Goal: Task Accomplishment & Management: Manage account settings

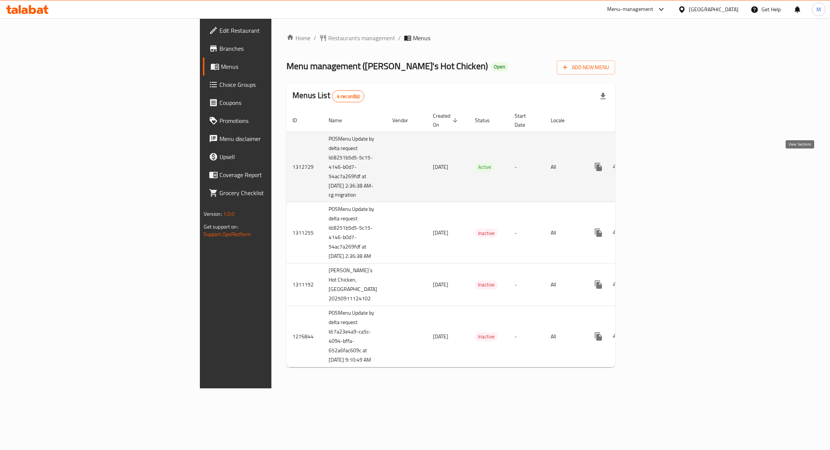
click at [657, 166] on icon "enhanced table" at bounding box center [652, 167] width 9 height 9
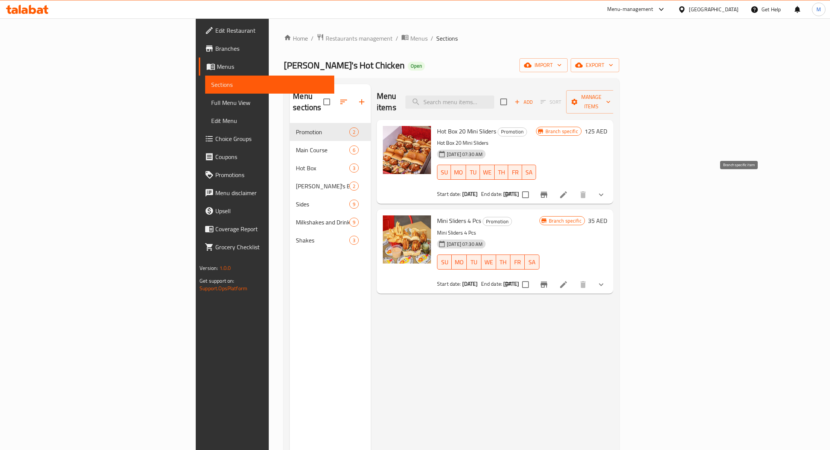
click at [548, 190] on icon "Branch-specific-item" at bounding box center [543, 194] width 9 height 9
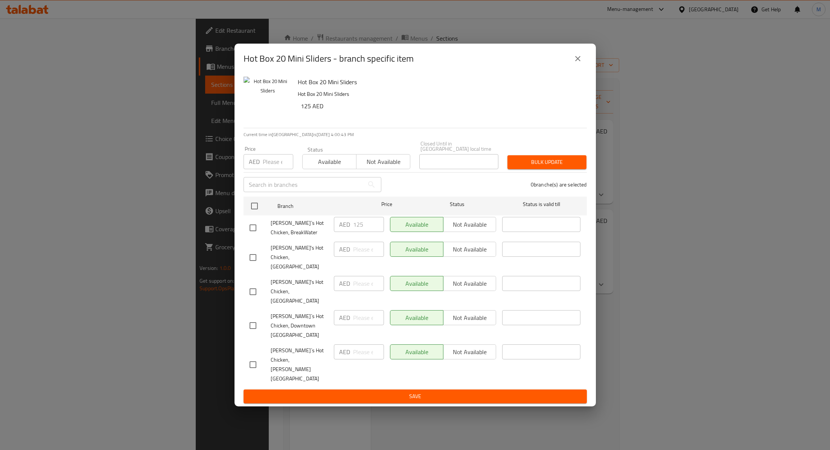
click at [579, 63] on icon "close" at bounding box center [577, 58] width 9 height 9
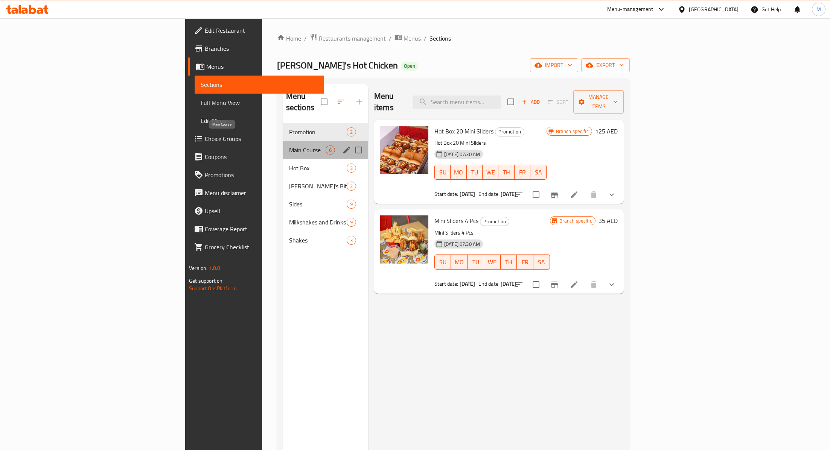
click at [289, 146] on span "Main Course" at bounding box center [307, 150] width 37 height 9
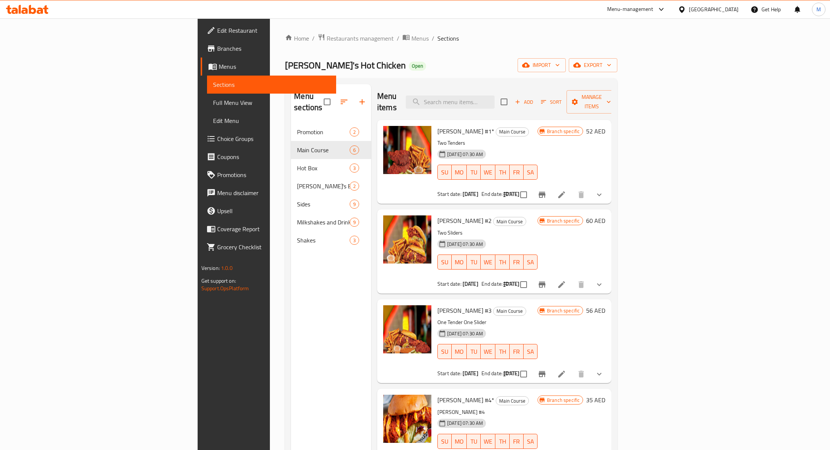
click at [545, 192] on icon "Branch-specific-item" at bounding box center [541, 195] width 7 height 6
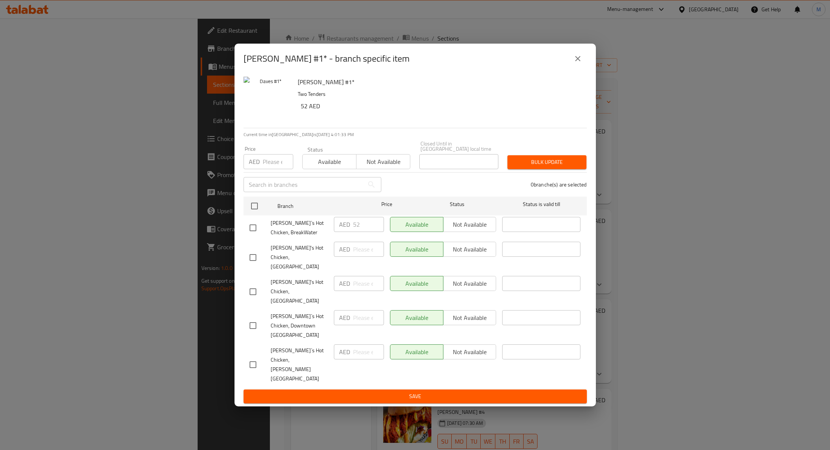
click at [577, 63] on icon "close" at bounding box center [577, 58] width 9 height 9
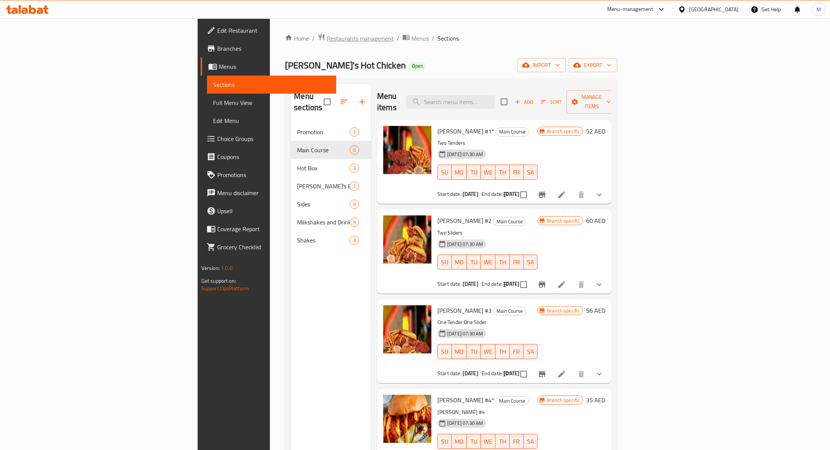
click at [327, 43] on span "Restaurants management" at bounding box center [360, 38] width 67 height 9
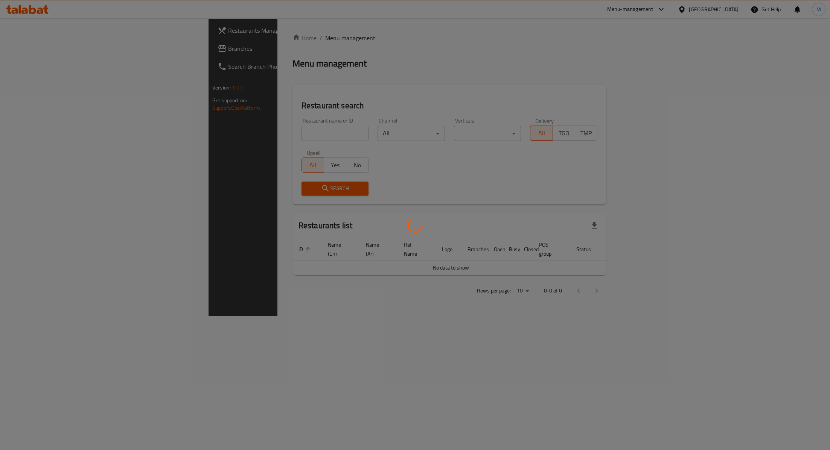
click at [197, 128] on div at bounding box center [415, 225] width 830 height 450
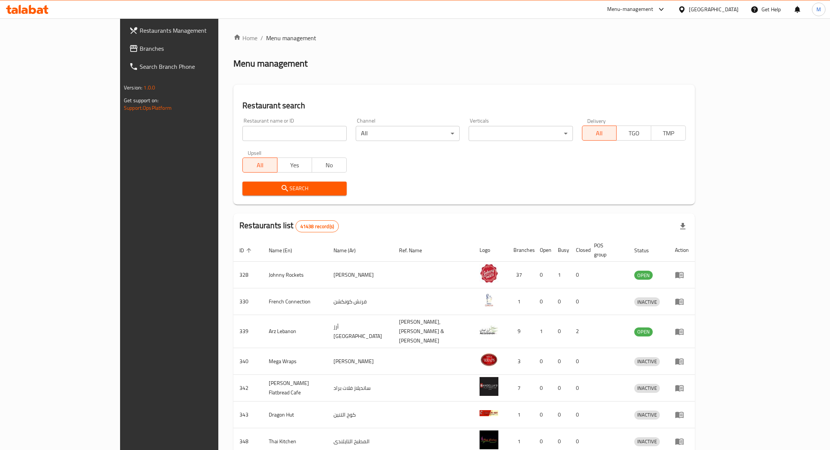
click at [179, 133] on div at bounding box center [415, 225] width 830 height 450
click at [242, 133] on input "search" at bounding box center [294, 133] width 104 height 15
paste input "683308"
type input "683308"
click button "Search" at bounding box center [294, 189] width 104 height 14
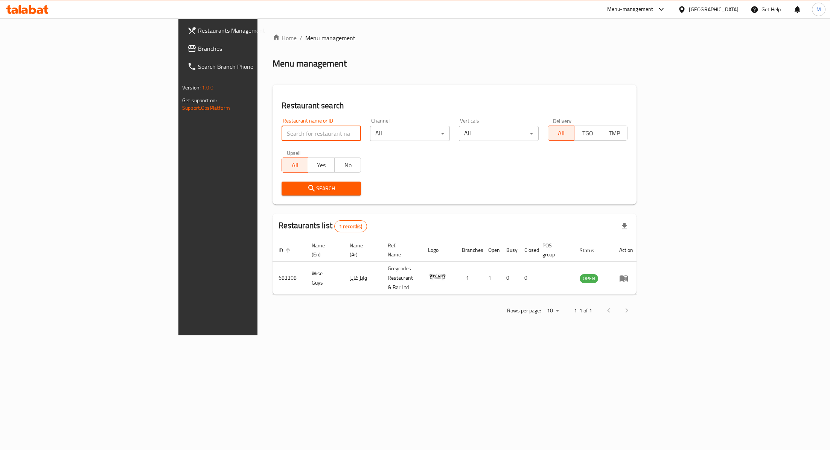
click at [181, 40] on link "Branches" at bounding box center [248, 49] width 135 height 18
